Goal: Task Accomplishment & Management: Use online tool/utility

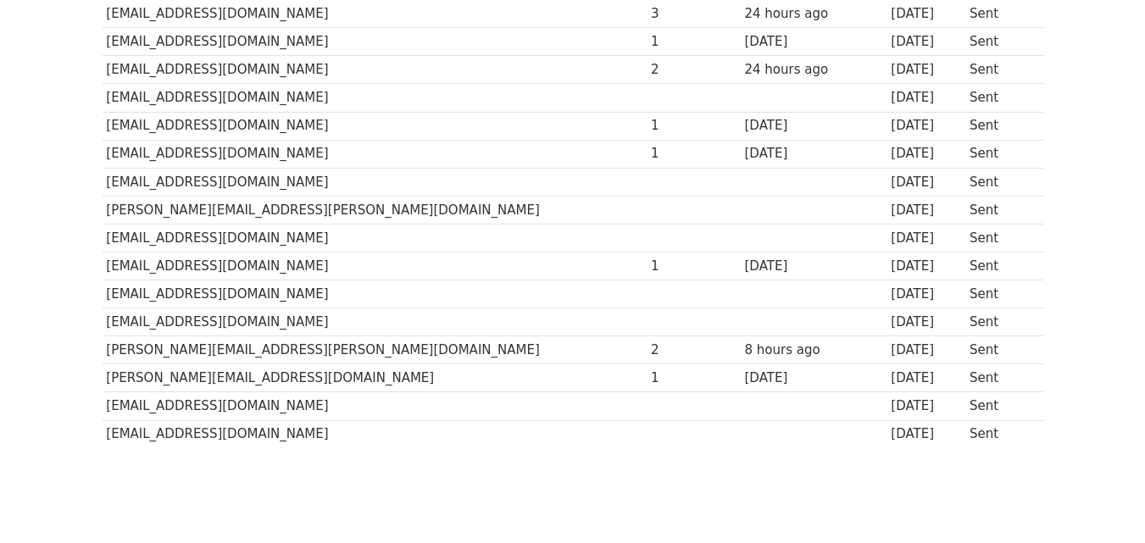
scroll to position [339, 0]
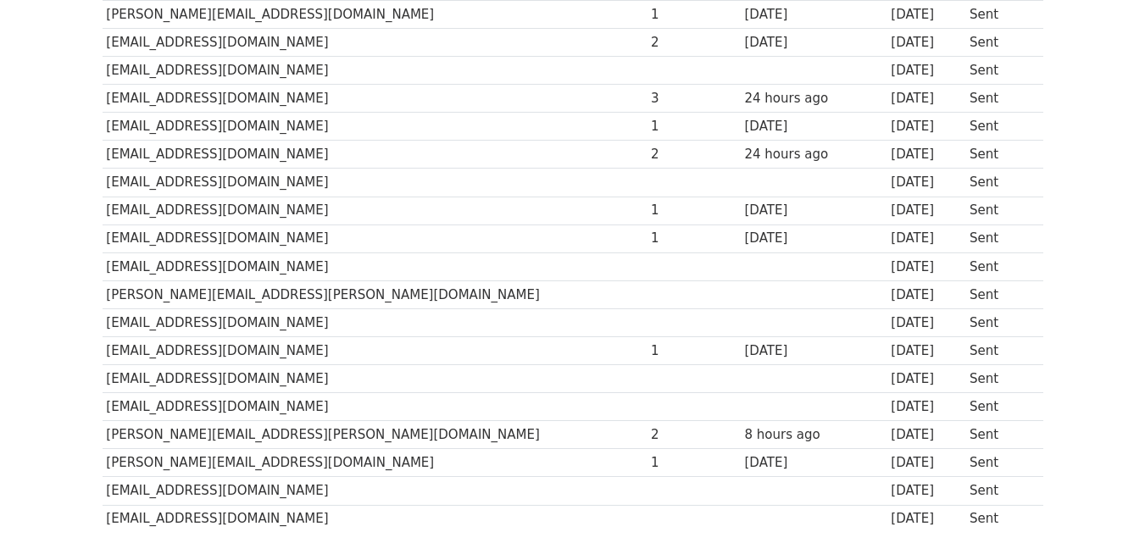
click at [174, 432] on td "[PERSON_NAME][EMAIL_ADDRESS][PERSON_NAME][DOMAIN_NAME]" at bounding box center [375, 435] width 545 height 28
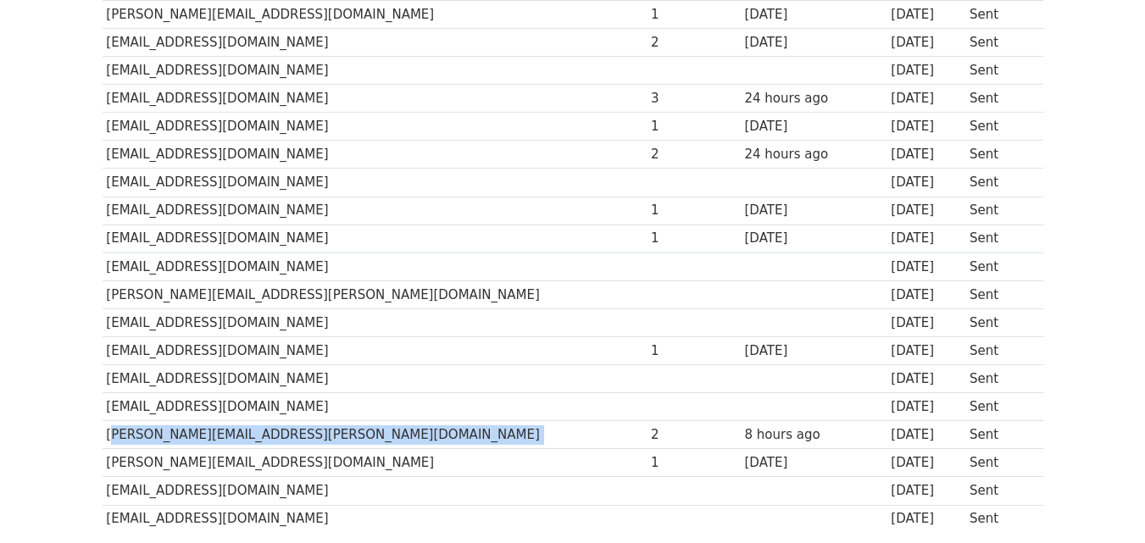
click at [174, 432] on td "[PERSON_NAME][EMAIL_ADDRESS][PERSON_NAME][DOMAIN_NAME]" at bounding box center [375, 435] width 545 height 28
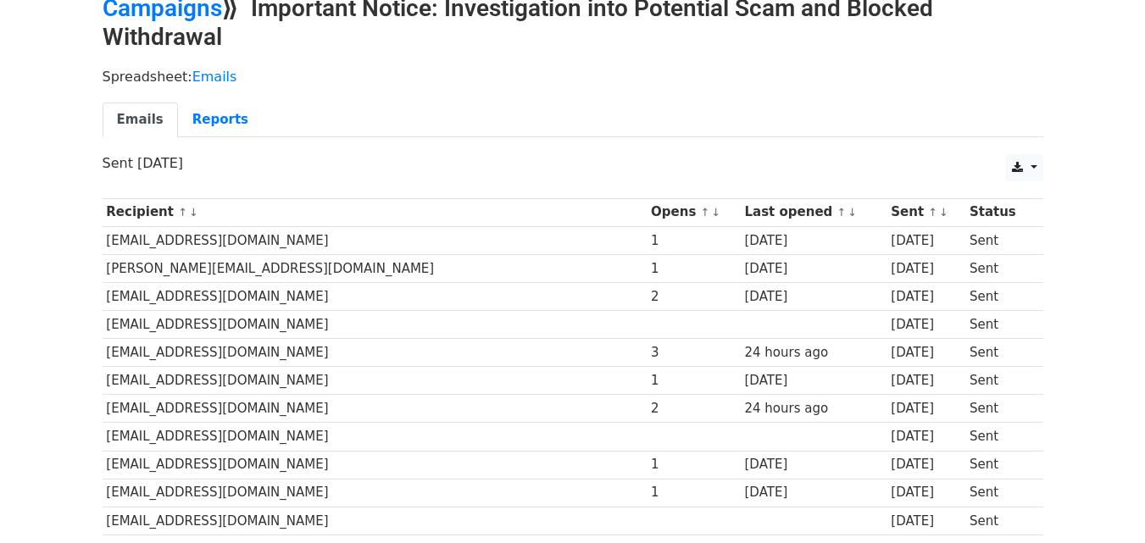
scroll to position [0, 0]
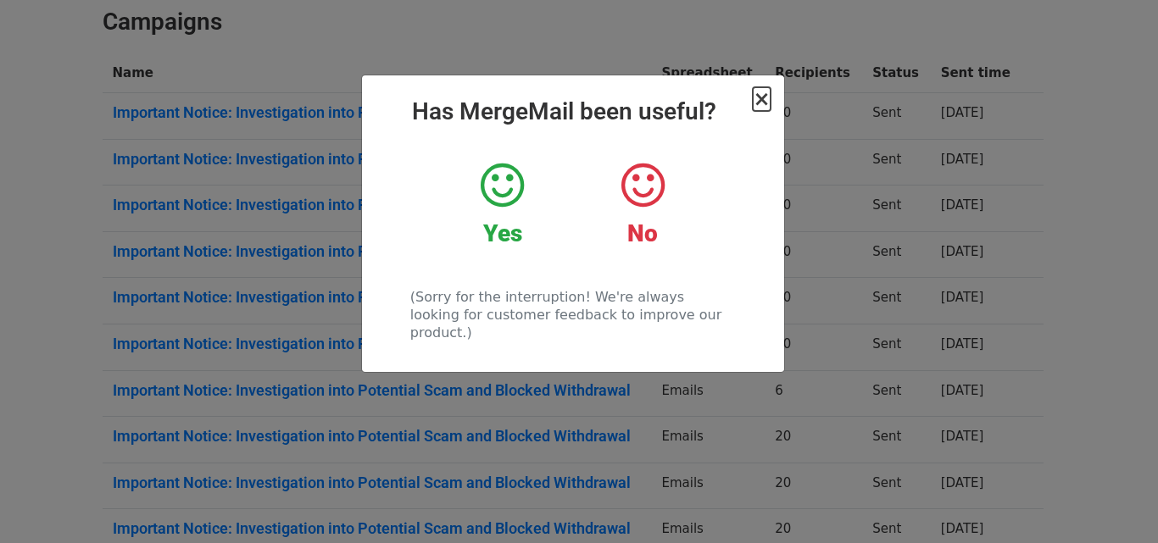
click at [759, 100] on span "×" at bounding box center [761, 99] width 17 height 24
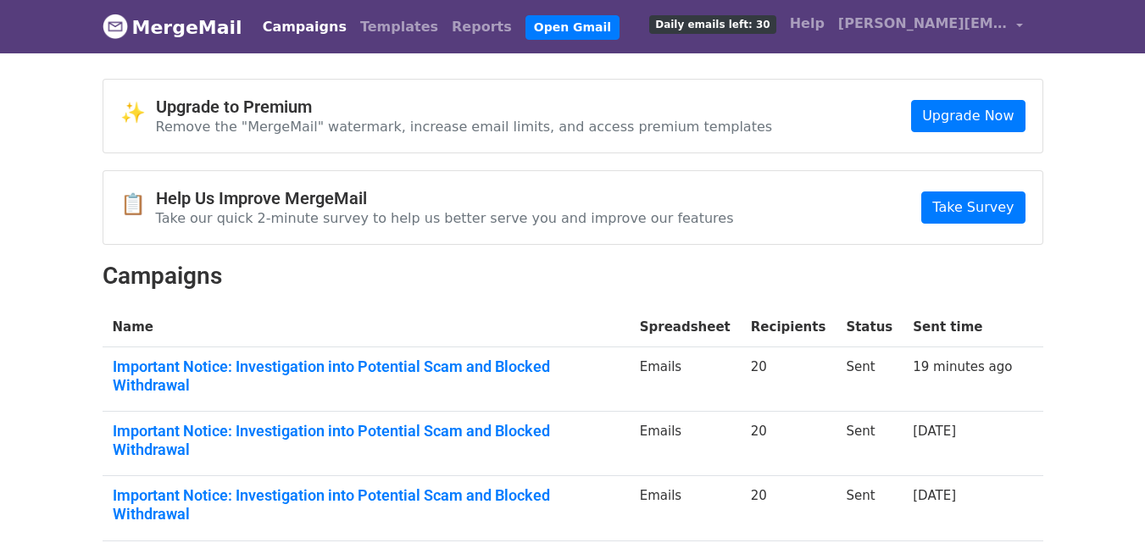
click at [524, 382] on td "Important Notice: Investigation into Potential Scam and Blocked Withdrawal" at bounding box center [366, 380] width 527 height 64
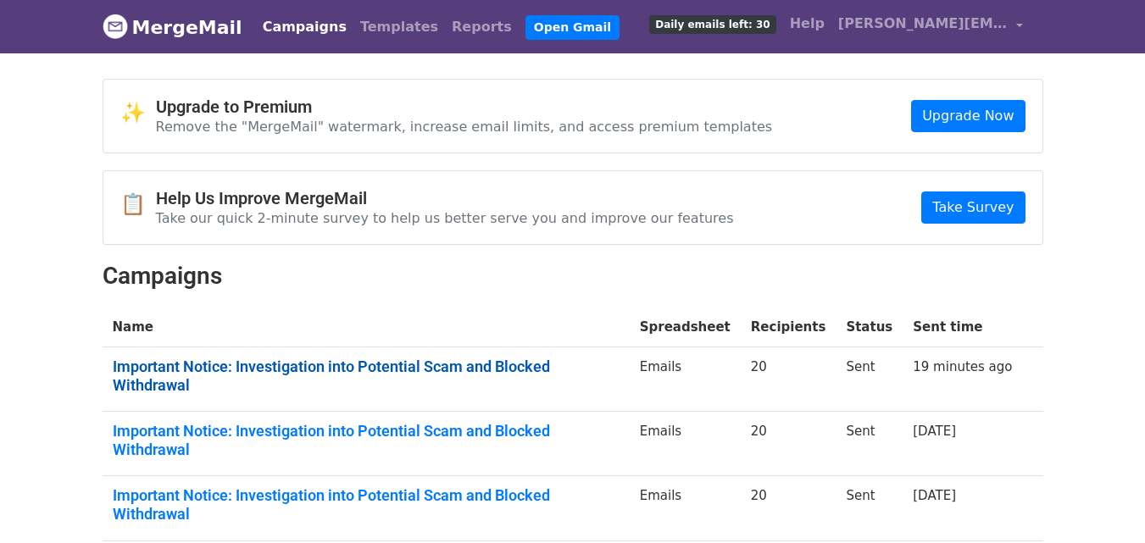
click at [526, 366] on link "Important Notice: Investigation into Potential Scam and Blocked Withdrawal" at bounding box center [366, 376] width 507 height 36
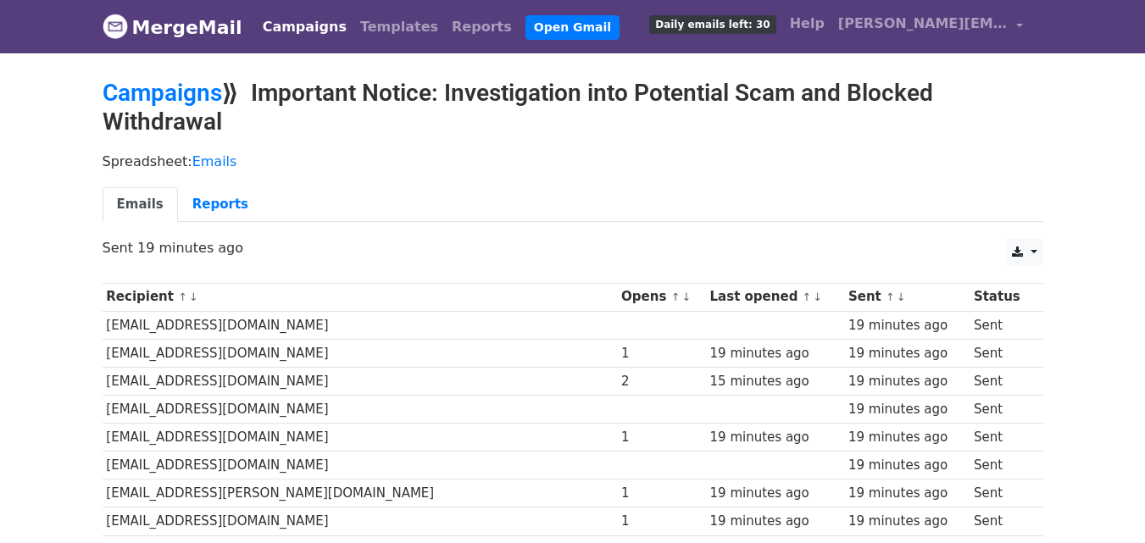
scroll to position [85, 0]
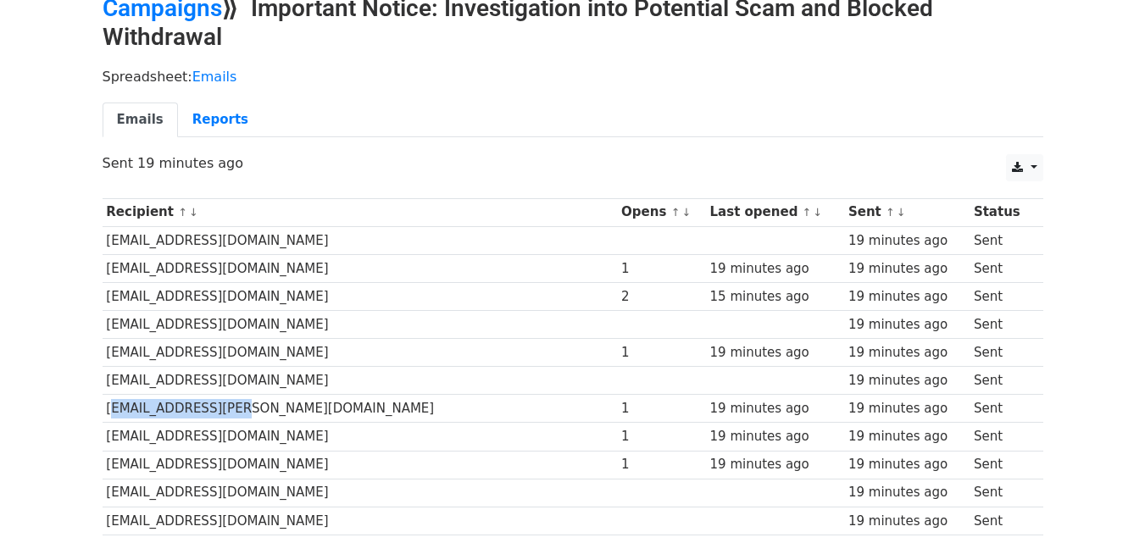
drag, startPoint x: 220, startPoint y: 410, endPoint x: 105, endPoint y: 409, distance: 114.5
click at [105, 409] on td "rborris@rogers.com" at bounding box center [360, 409] width 515 height 28
copy td "rborris@rogers.com"
click at [139, 437] on td "ladymaddy007@gmail.com" at bounding box center [360, 437] width 515 height 28
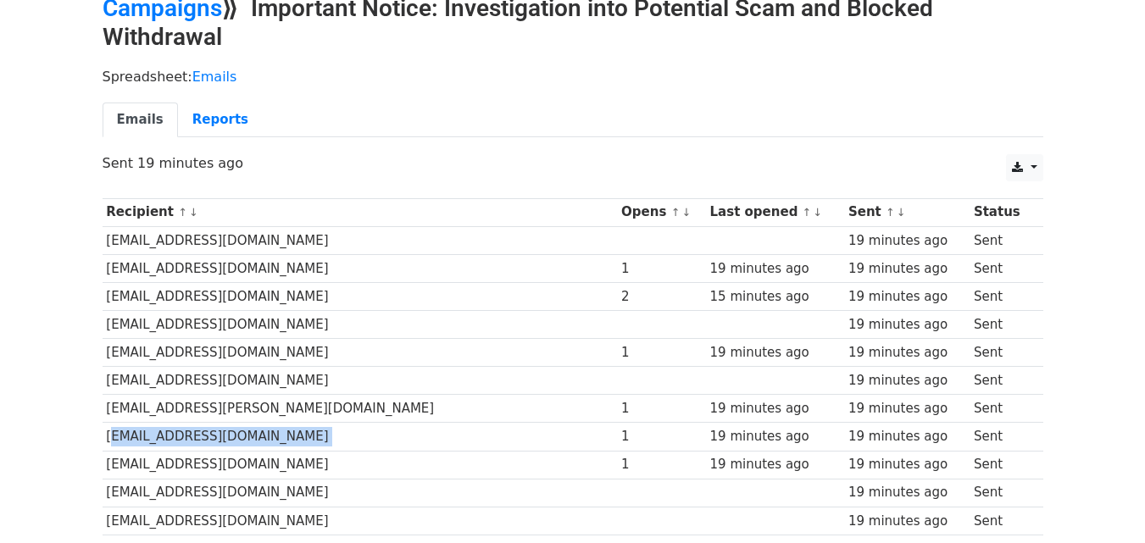
click at [139, 437] on td "ladymaddy007@gmail.com" at bounding box center [360, 437] width 515 height 28
copy tr "ladymaddy007@gmail.com"
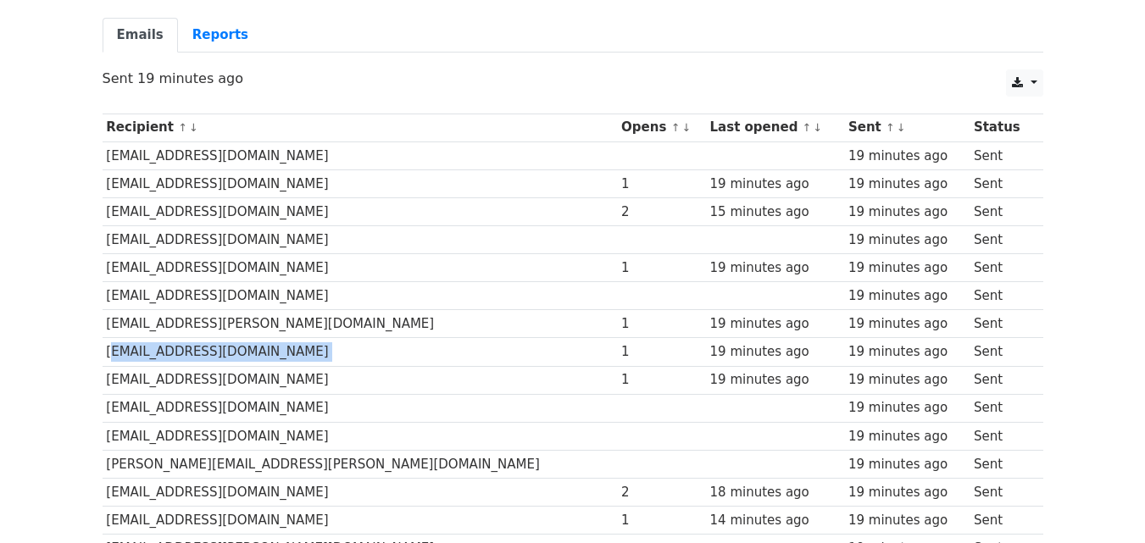
click at [246, 382] on td "michellerwood2103@gmail.com" at bounding box center [360, 380] width 515 height 28
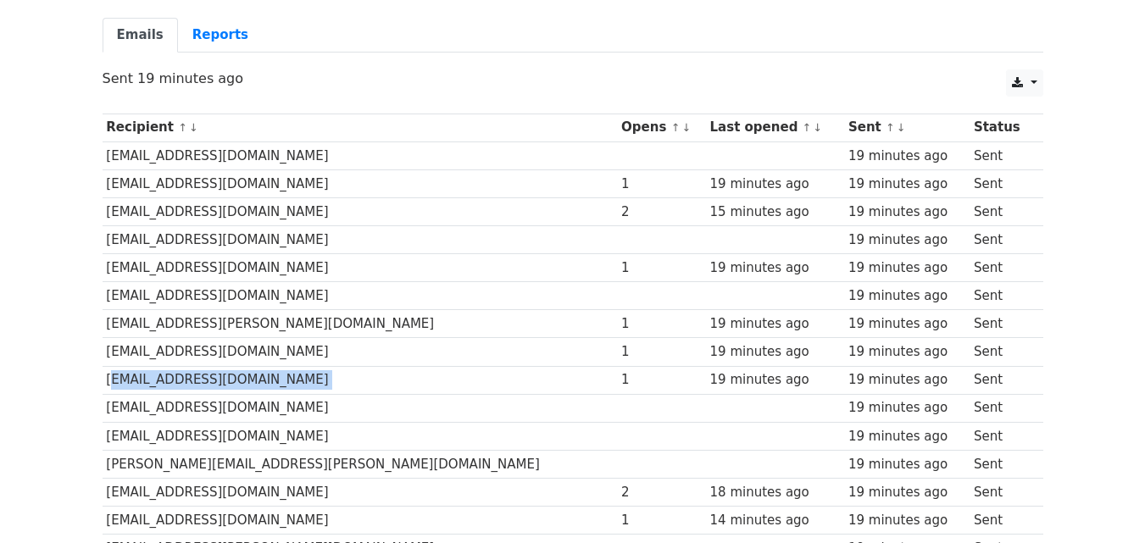
copy tr "michellerwood2103@gmail.com"
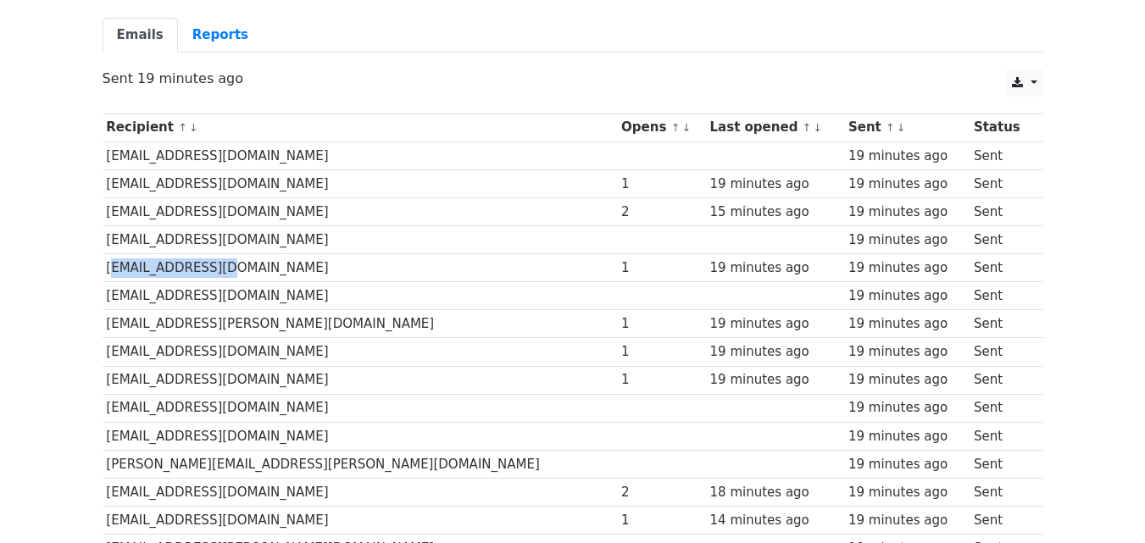
drag, startPoint x: 223, startPoint y: 269, endPoint x: 108, endPoint y: 269, distance: 115.3
click at [108, 269] on td "gw5715@gmail.com" at bounding box center [360, 268] width 515 height 28
copy td "gw5715@gmail.com"
drag, startPoint x: 251, startPoint y: 212, endPoint x: 109, endPoint y: 208, distance: 142.5
click at [109, 208] on td "erimer8984@mail.com" at bounding box center [360, 212] width 515 height 28
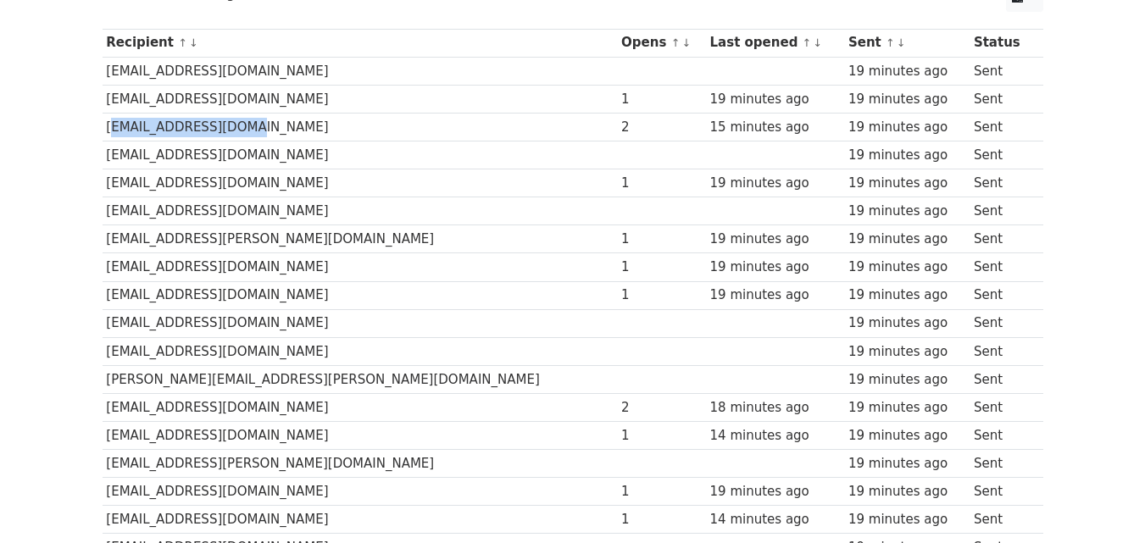
scroll to position [339, 0]
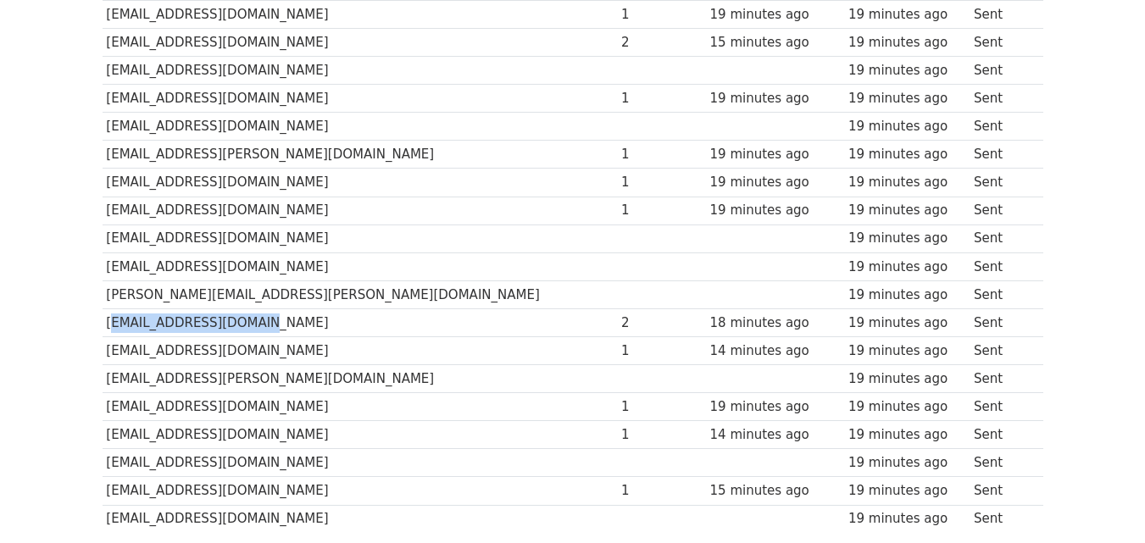
drag, startPoint x: 238, startPoint y: 323, endPoint x: 107, endPoint y: 325, distance: 131.4
click at [107, 325] on td "icecrusher89@yahoo.ca" at bounding box center [360, 323] width 515 height 28
copy td "icecrusher89@yahoo.ca"
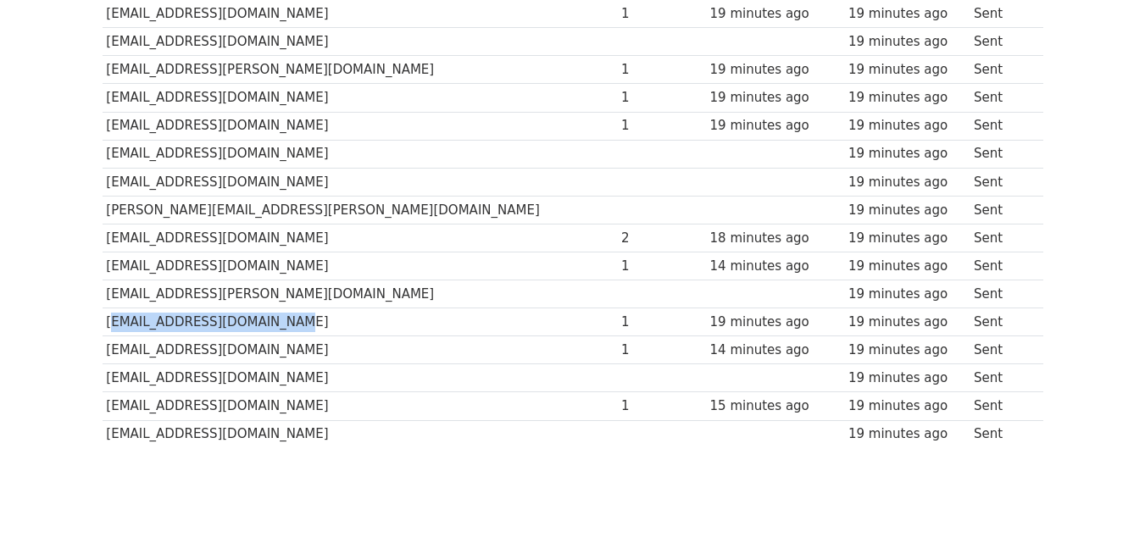
drag, startPoint x: 270, startPoint y: 320, endPoint x: 109, endPoint y: 320, distance: 161.9
click at [109, 320] on td "cynthiaokoye485@gmail.com" at bounding box center [360, 323] width 515 height 28
copy td "cynthiaokoye485@gmail.com"
